Goal: Task Accomplishment & Management: Complete application form

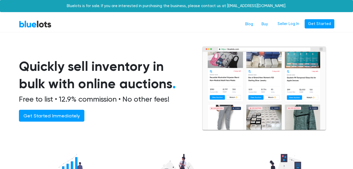
click at [227, 84] on img at bounding box center [264, 88] width 125 height 85
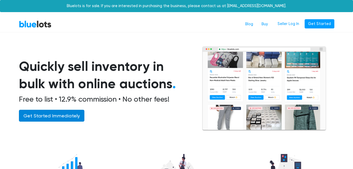
click at [51, 117] on link "Get Started Immediately" at bounding box center [51, 116] width 65 height 12
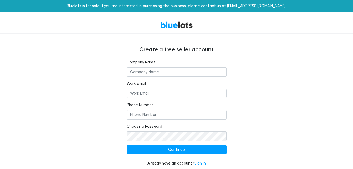
click at [159, 69] on input "text" at bounding box center [177, 71] width 100 height 9
type input "NZK GROUP LLC"
type input "+14099345390"
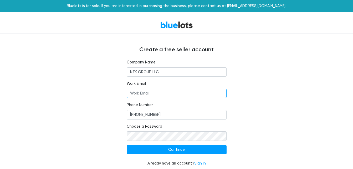
click at [157, 93] on input "Work Email" at bounding box center [177, 93] width 100 height 9
type input "info@qlin.shop"
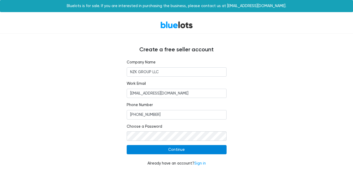
click at [165, 152] on input "Continue" at bounding box center [177, 149] width 100 height 9
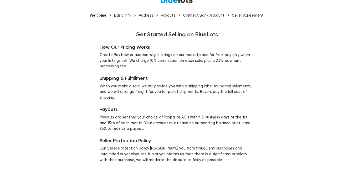
scroll to position [41, 0]
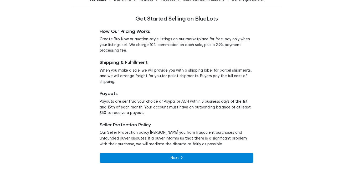
click at [221, 159] on link "Next" at bounding box center [177, 157] width 154 height 9
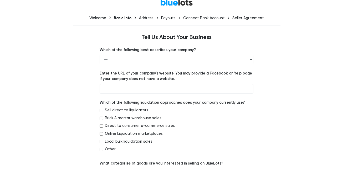
scroll to position [24, 0]
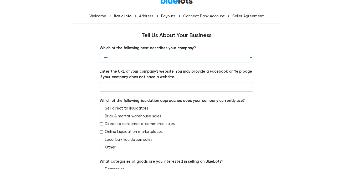
click at [246, 59] on select "-- Retailer Wholesaler Brand or Manufacturer Liquidator 3PL Other" at bounding box center [177, 57] width 154 height 9
select select "Retailer"
click at [100, 53] on select "-- Retailer Wholesaler Brand or Manufacturer Liquidator 3PL Other" at bounding box center [177, 57] width 154 height 9
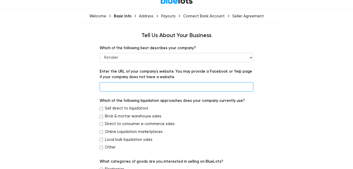
click at [207, 85] on input "text" at bounding box center [177, 86] width 154 height 9
type input "www.qlin.online"
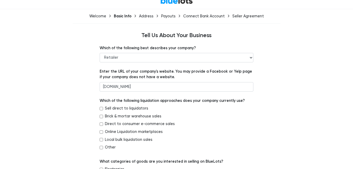
click at [100, 123] on input "Direct to consumer e-commerce sales" at bounding box center [101, 123] width 3 height 3
checkbox input "true"
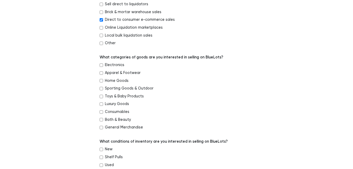
scroll to position [134, 0]
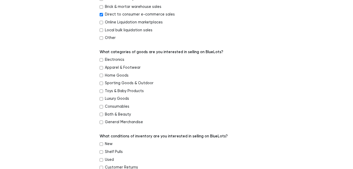
click at [100, 120] on input "General Merchandise" at bounding box center [101, 121] width 3 height 3
checkbox input "true"
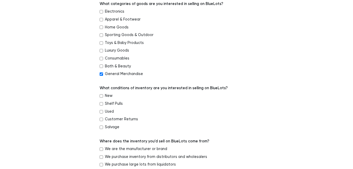
scroll to position [191, 0]
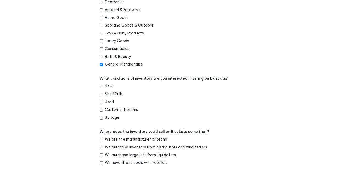
click at [101, 87] on input "New" at bounding box center [101, 86] width 3 height 3
checkbox input "true"
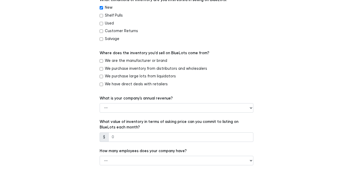
scroll to position [271, 0]
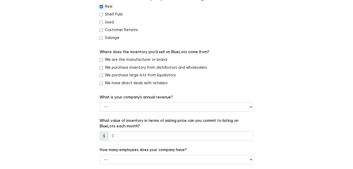
click at [100, 59] on input "We are the manufacturer or brand" at bounding box center [101, 59] width 3 height 3
checkbox input "true"
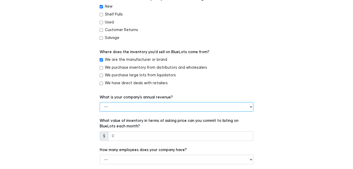
click at [216, 106] on select "-- Less than $100,000 $100,000 to $500,000 $500,000 to $1,000,000 $1,000,000 to…" at bounding box center [177, 106] width 154 height 9
select select "Less than $100,000"
click at [100, 102] on select "-- Less than $100,000 $100,000 to $500,000 $500,000 to $1,000,000 $1,000,000 to…" at bounding box center [177, 106] width 154 height 9
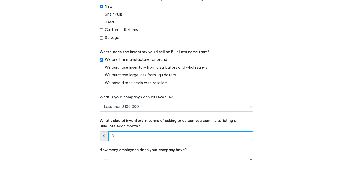
click at [184, 137] on input "number" at bounding box center [180, 135] width 145 height 9
type input "5"
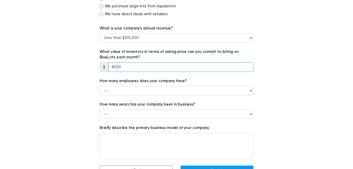
scroll to position [352, 0]
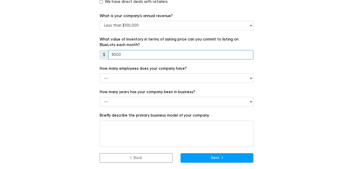
type input "8500"
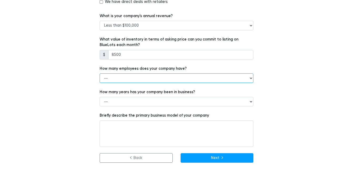
click at [185, 80] on select "-- 1 - 5 6 - 20 21 - 50 More than 50" at bounding box center [177, 77] width 154 height 9
select select "1 - 5"
click at [100, 73] on select "-- 1 - 5 6 - 20 21 - 50 More than 50" at bounding box center [177, 77] width 154 height 9
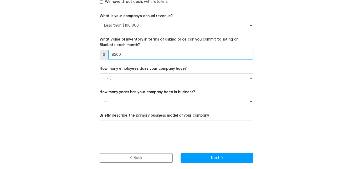
click at [115, 56] on input "8500" at bounding box center [180, 54] width 145 height 9
type input "9500"
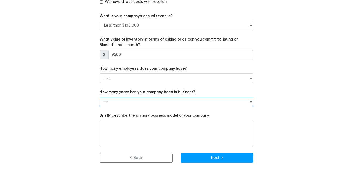
click at [122, 101] on select "-- Less than 1 year 1 to 3 years 4+ years" at bounding box center [177, 101] width 154 height 9
select select "Less than 1 year"
click at [100, 97] on select "-- Less than 1 year 1 to 3 years 4+ years" at bounding box center [177, 101] width 154 height 9
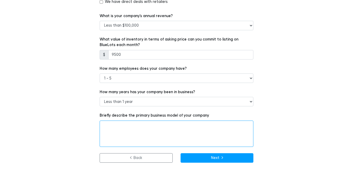
click at [113, 128] on textarea at bounding box center [177, 133] width 154 height 26
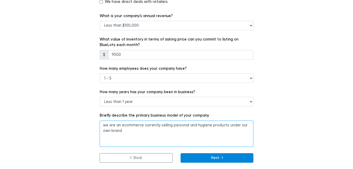
type textarea "we are an ecommerce currently selling personal and hygiene products under our o…"
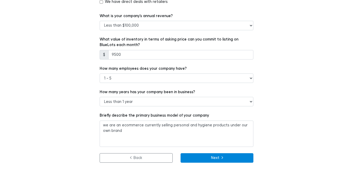
click at [209, 159] on button "Next" at bounding box center [216, 157] width 73 height 9
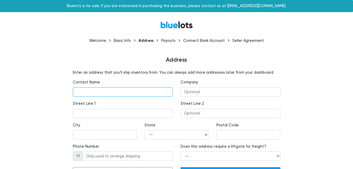
click at [149, 92] on input "text" at bounding box center [123, 91] width 100 height 9
type input "sanda"
type input "[DOMAIN_NAME]"
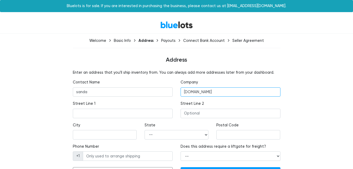
type input "lus"
type input "2090"
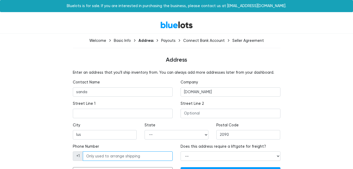
type input "0763771233"
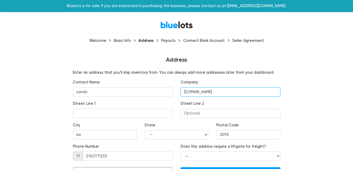
click at [235, 94] on input "www.stylishspree.com" at bounding box center [230, 91] width 100 height 9
type input "w"
type input "NZK GROUP LLC"
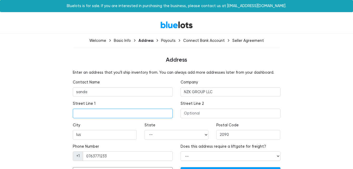
click at [134, 114] on input "text" at bounding box center [123, 112] width 100 height 9
type input "30 N GOULD STREET"
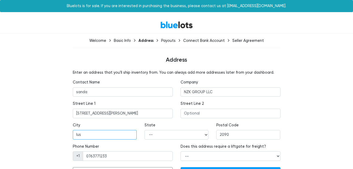
click at [129, 134] on input "lus" at bounding box center [105, 134] width 64 height 9
type input "l"
click at [170, 135] on select "-- Alabama Alaska Arizona Arkansas California Colorado Connecticut Delaware Dis…" at bounding box center [176, 134] width 64 height 9
select select "WY"
click at [144, 130] on select "-- Alabama Alaska Arizona Arkansas California Colorado Connecticut Delaware Dis…" at bounding box center [176, 134] width 64 height 9
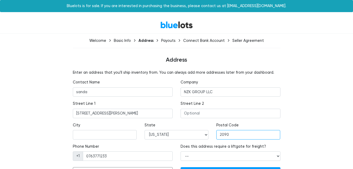
click at [234, 137] on input "2090" at bounding box center [248, 134] width 64 height 9
type input "2"
type input "82801"
click at [136, 152] on input "0763771233" at bounding box center [128, 155] width 90 height 9
type input "0"
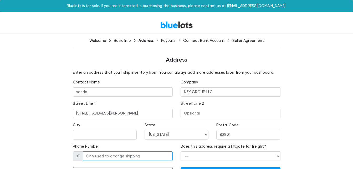
click at [136, 152] on input "Phone Number" at bounding box center [128, 155] width 90 height 9
click at [93, 158] on input "+27 14099345390" at bounding box center [128, 155] width 90 height 9
type input "14099345390"
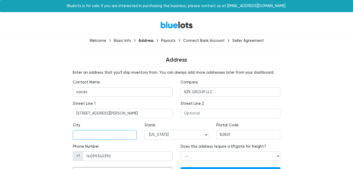
click at [103, 137] on input "text" at bounding box center [105, 134] width 64 height 9
type input "Sheridan"
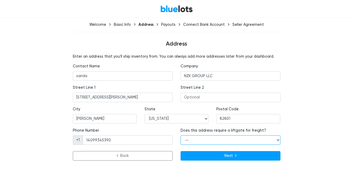
click at [242, 142] on select "-- Yes No" at bounding box center [230, 139] width 100 height 9
click at [180, 135] on select "-- Yes No" at bounding box center [230, 139] width 100 height 9
click at [251, 140] on select "-- Yes No" at bounding box center [230, 139] width 100 height 9
select select "true"
click at [180, 135] on select "-- Yes No" at bounding box center [230, 139] width 100 height 9
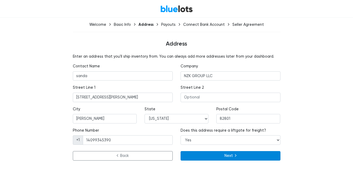
click at [245, 153] on button "Next" at bounding box center [230, 155] width 100 height 9
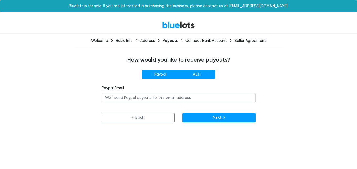
click at [201, 78] on label "ACH" at bounding box center [196, 74] width 37 height 9
radio input"] "true"
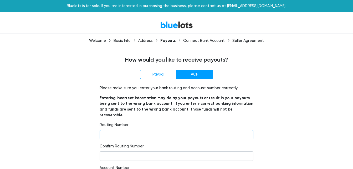
click at [141, 131] on input "number" at bounding box center [177, 134] width 154 height 9
type input "091311229"
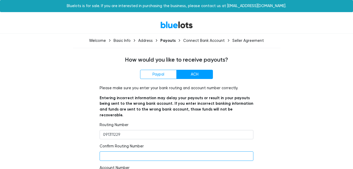
click at [137, 152] on input "number" at bounding box center [177, 155] width 154 height 9
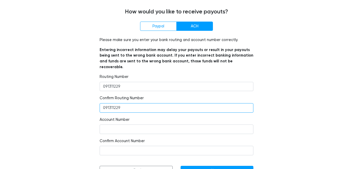
scroll to position [55, 0]
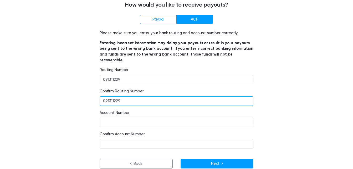
type input "091311229"
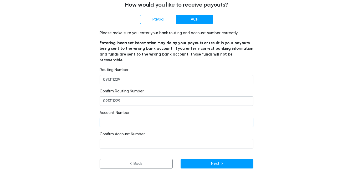
click at [197, 117] on input "number" at bounding box center [177, 121] width 154 height 9
type input "202536477295"
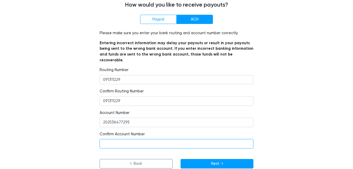
click at [141, 139] on input "number" at bounding box center [177, 143] width 154 height 9
click at [141, 139] on input "202536" at bounding box center [177, 143] width 154 height 9
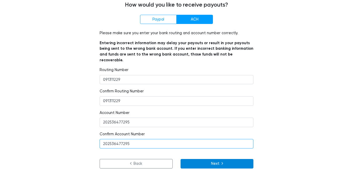
type input "202536477295"
click at [211, 160] on button "Next" at bounding box center [216, 163] width 73 height 9
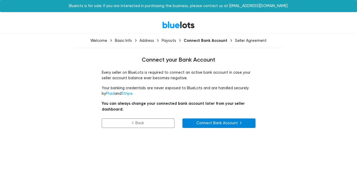
click at [223, 118] on link "Connect Bank Account" at bounding box center [218, 122] width 73 height 9
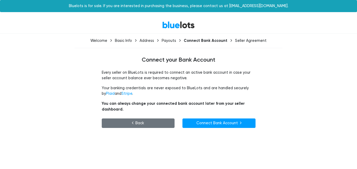
click at [162, 118] on link "Back" at bounding box center [138, 122] width 73 height 9
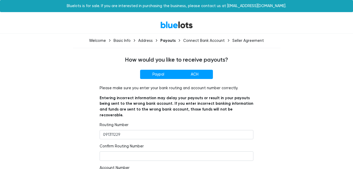
click at [164, 76] on label "Paypal" at bounding box center [158, 74] width 37 height 9
radio input"] "true"
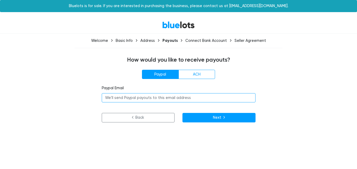
click at [155, 99] on input "email" at bounding box center [179, 97] width 154 height 9
type input "sandatwabuu@gmail.com"
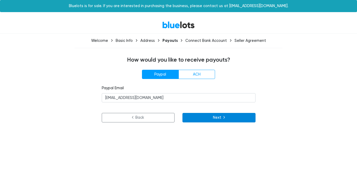
click at [201, 117] on button "Next" at bounding box center [218, 117] width 73 height 9
